Goal: Transaction & Acquisition: Purchase product/service

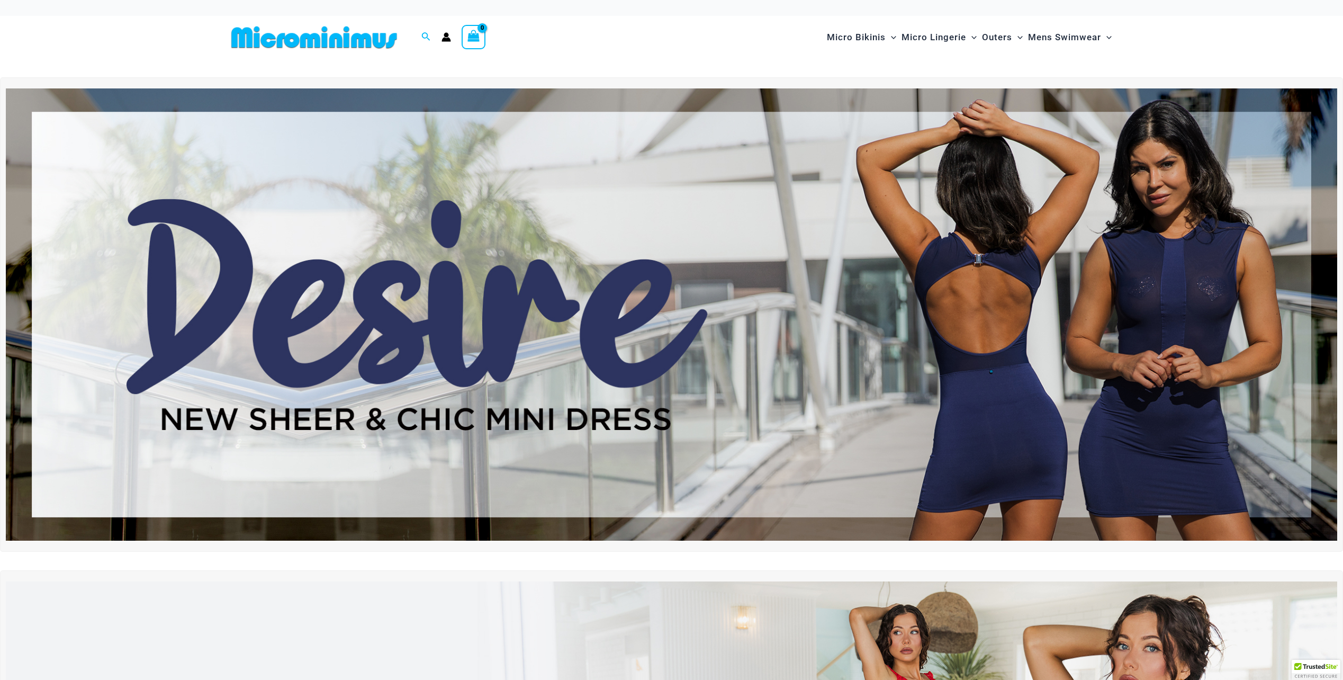
click at [358, 415] on img at bounding box center [671, 314] width 1331 height 453
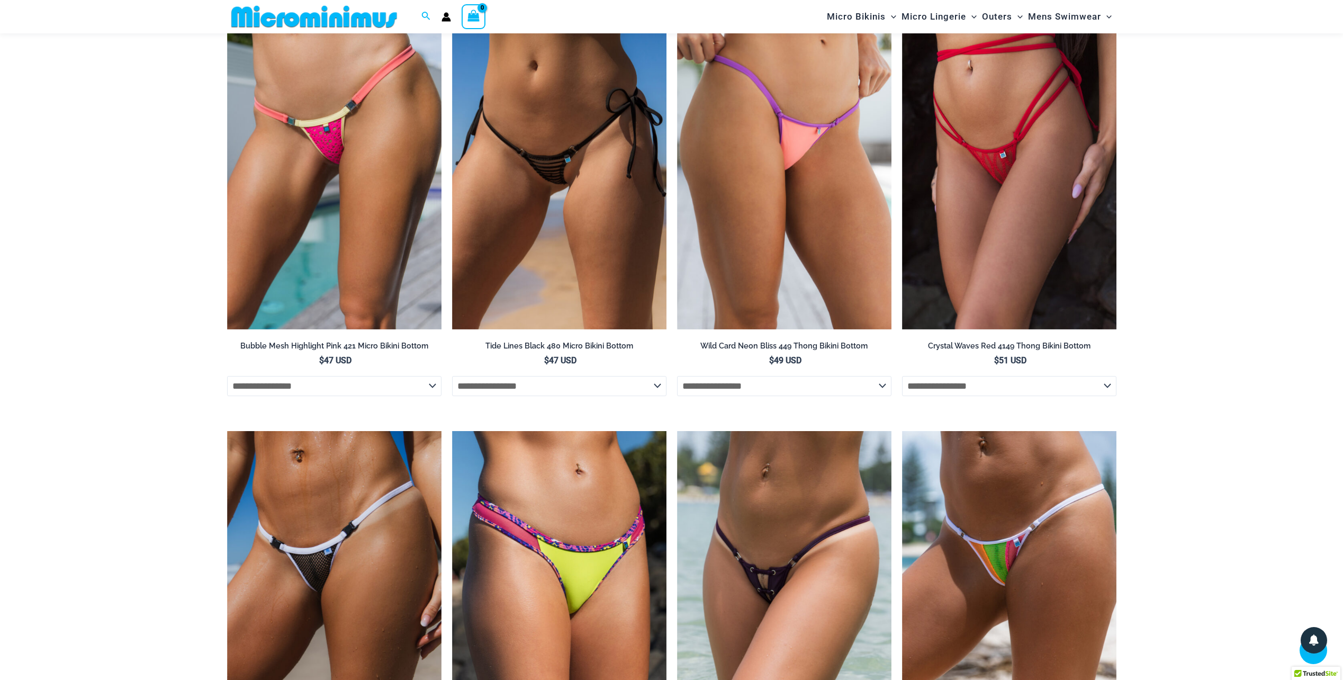
scroll to position [3114, 0]
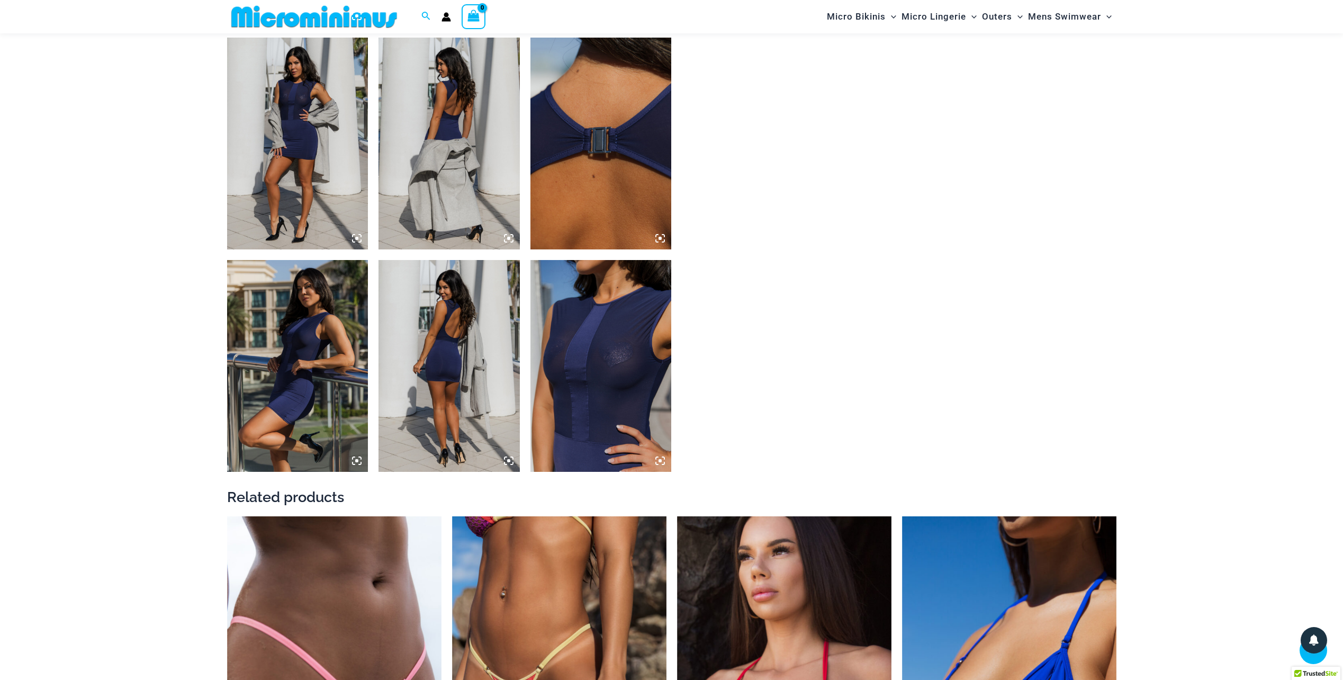
scroll to position [890, 0]
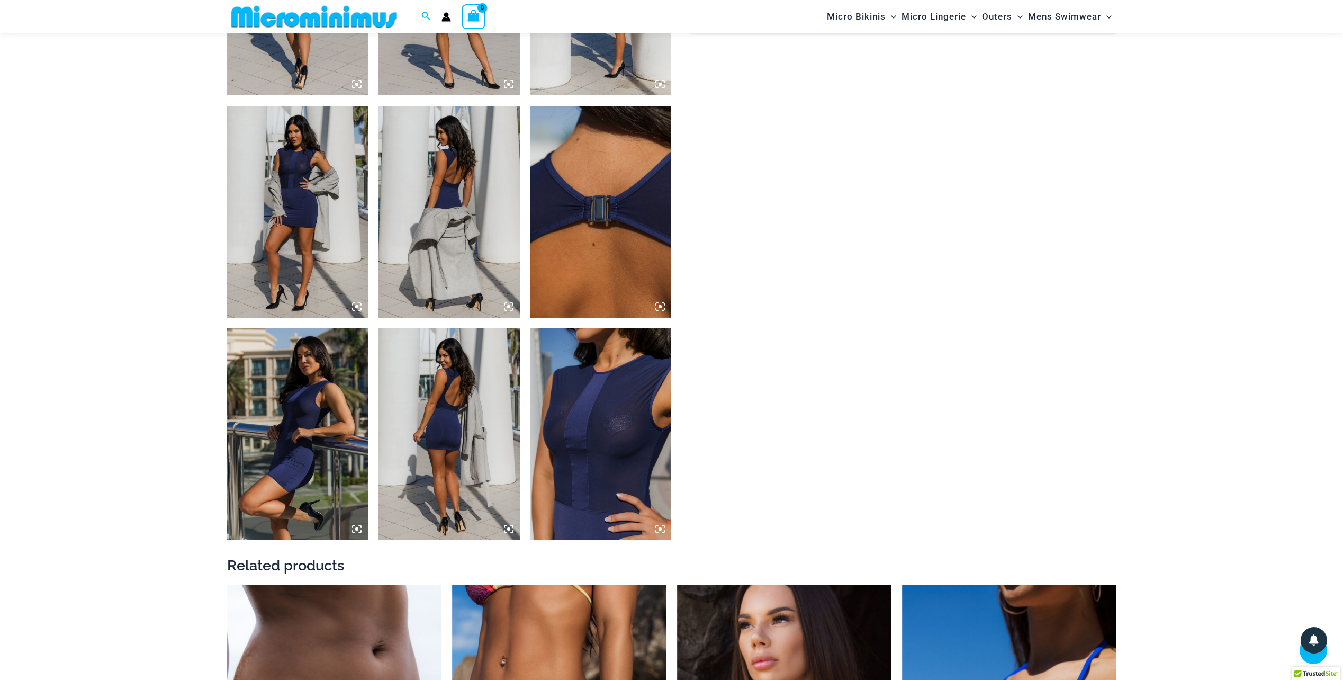
click at [593, 427] on img at bounding box center [600, 434] width 141 height 212
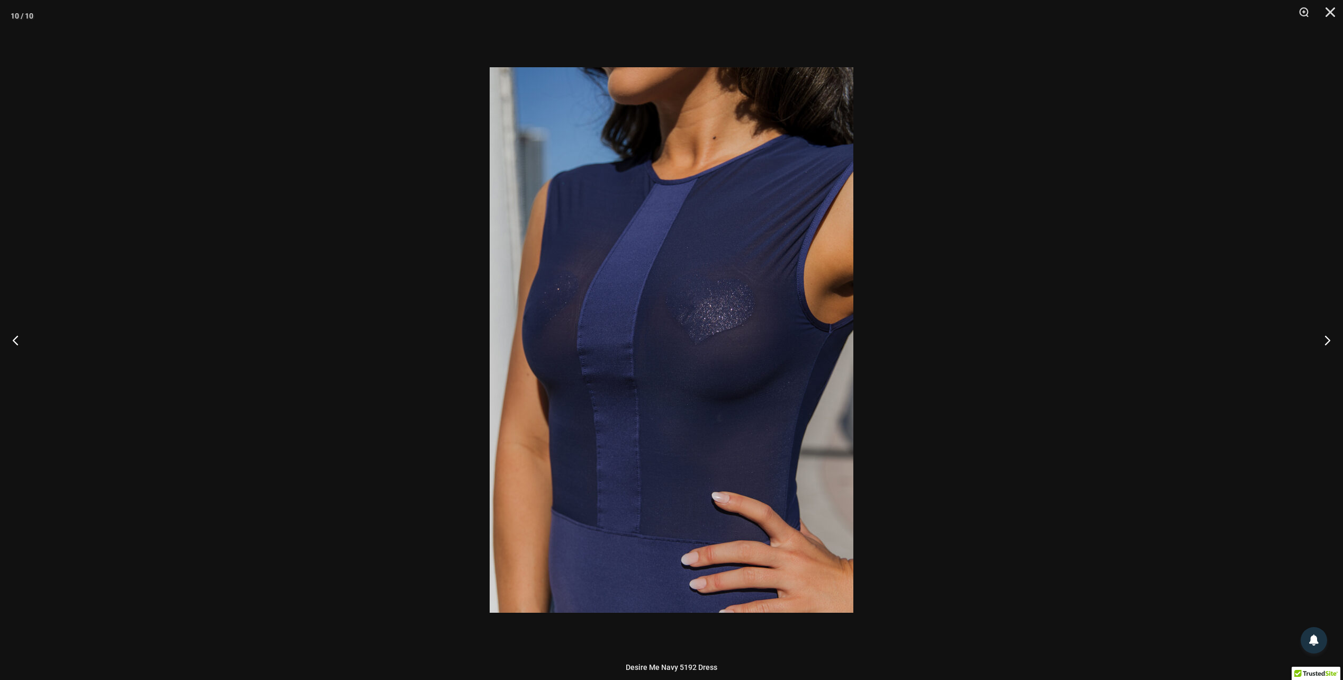
click at [952, 381] on div at bounding box center [671, 340] width 1343 height 680
